Goal: Find specific page/section: Find specific page/section

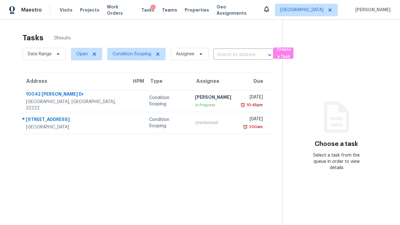
click at [84, 54] on span "Open" at bounding box center [82, 54] width 12 height 6
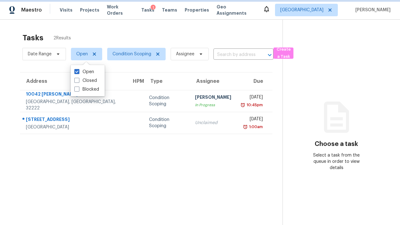
click at [81, 52] on span "Open" at bounding box center [82, 54] width 12 height 6
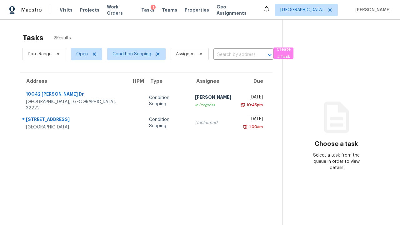
click at [86, 69] on section "Tasks 2 Results Date Range Open Condition Scoping Assignee ​ Create a Task Addr…" at bounding box center [146, 137] width 273 height 215
click at [3, 3] on div "Maestro Visits Projects Work Orders Tasks 1 Teams Properties Geo Assignments [G…" at bounding box center [200, 10] width 400 height 20
click at [83, 54] on span "Open" at bounding box center [82, 54] width 12 height 6
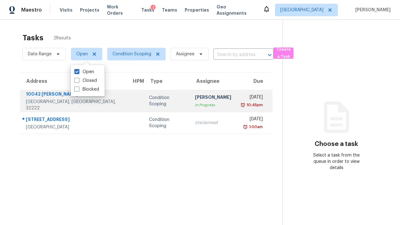
click at [149, 101] on div "Condition Scoping" at bounding box center [167, 101] width 36 height 13
